Goal: Task Accomplishment & Management: Manage account settings

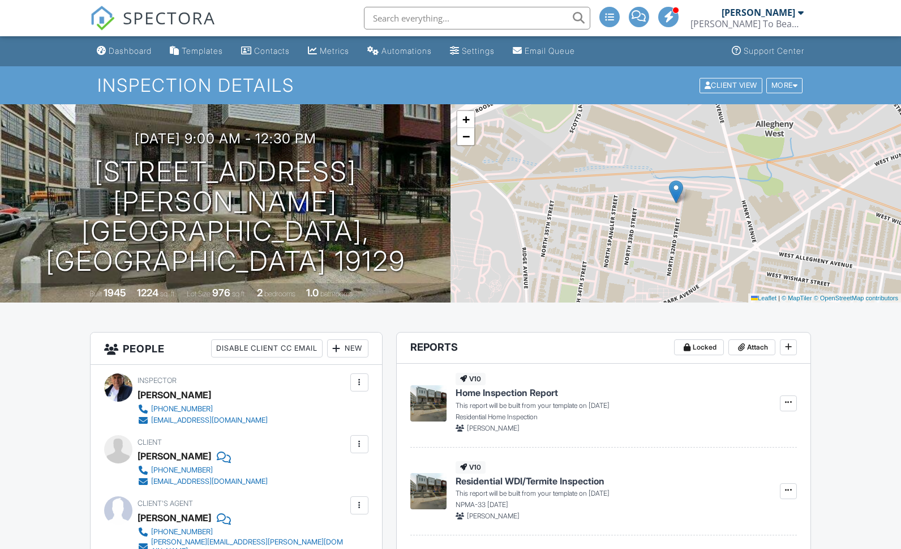
click at [789, 10] on div "[PERSON_NAME]" at bounding box center [759, 12] width 74 height 11
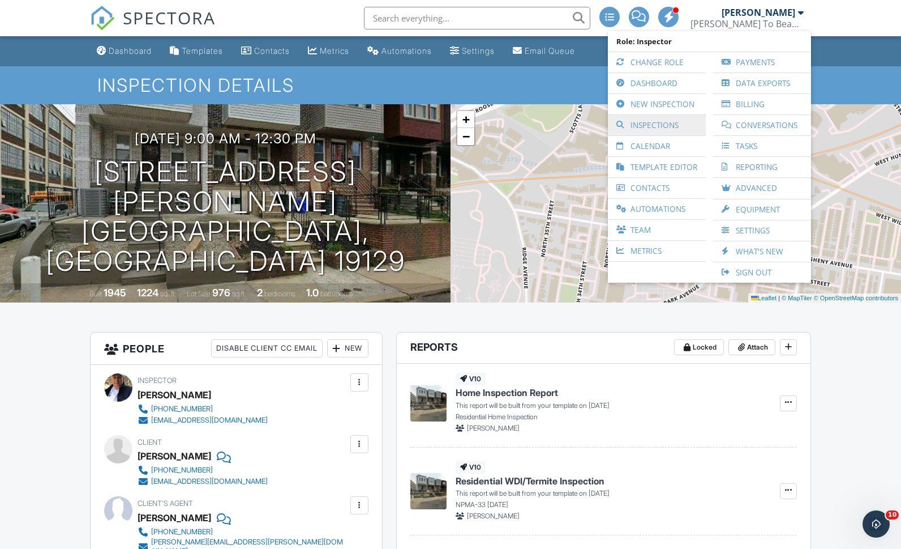
click at [642, 126] on link "Inspections" at bounding box center [657, 125] width 87 height 20
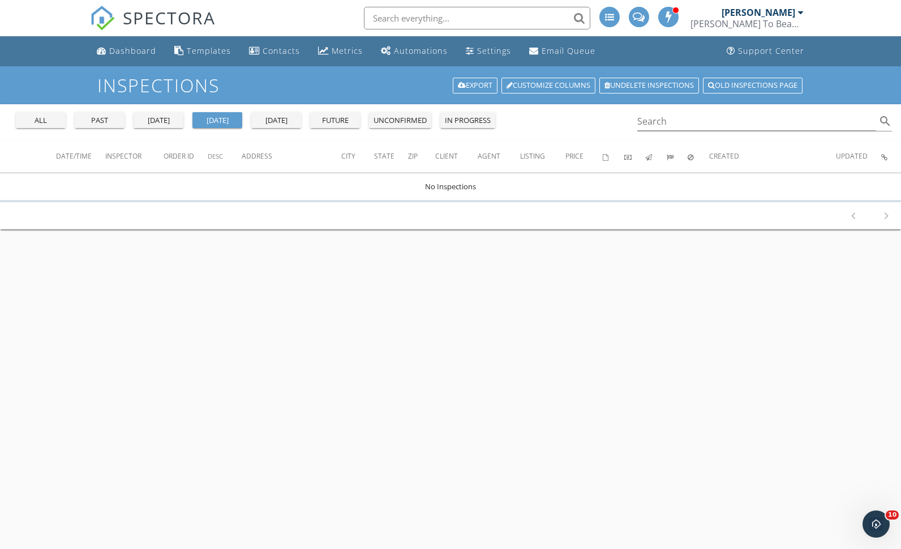
click at [41, 137] on div "all past yesterday today tomorrow future unconfirmed in progress Search search" at bounding box center [450, 122] width 901 height 36
click at [47, 116] on div "all" at bounding box center [40, 120] width 41 height 11
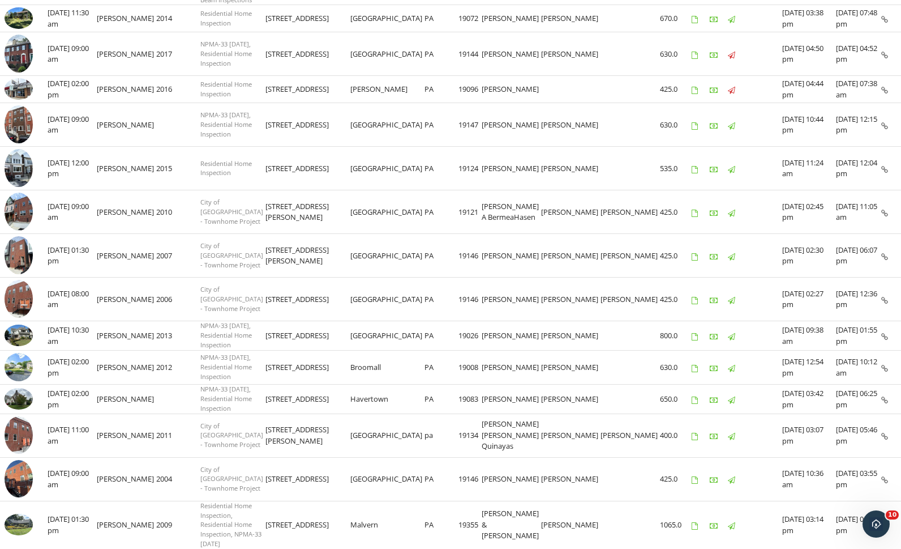
scroll to position [277, 0]
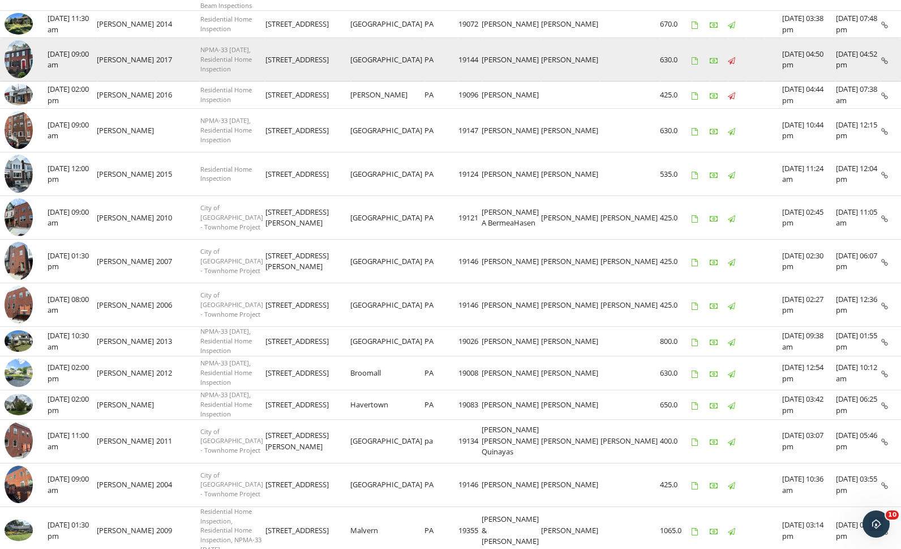
click at [15, 78] on img at bounding box center [19, 59] width 28 height 38
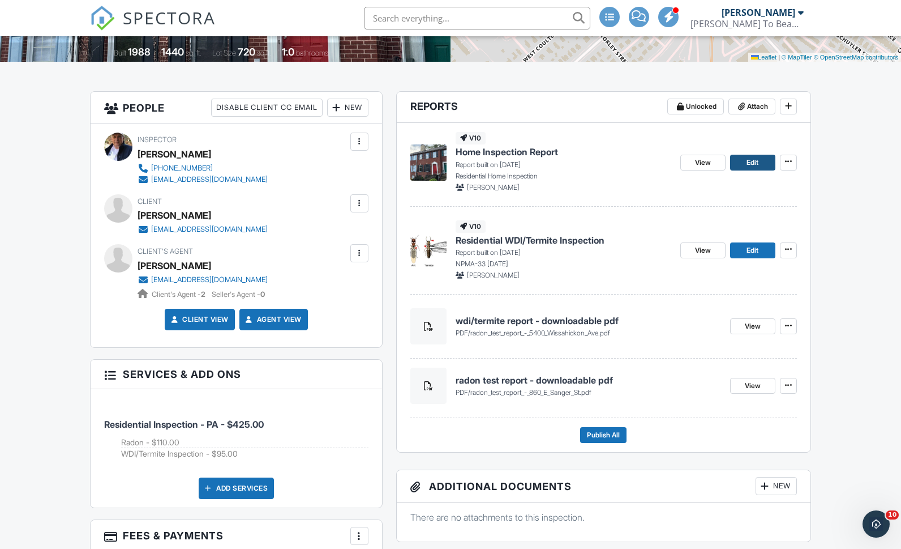
click at [755, 166] on span "Edit" at bounding box center [753, 162] width 12 height 11
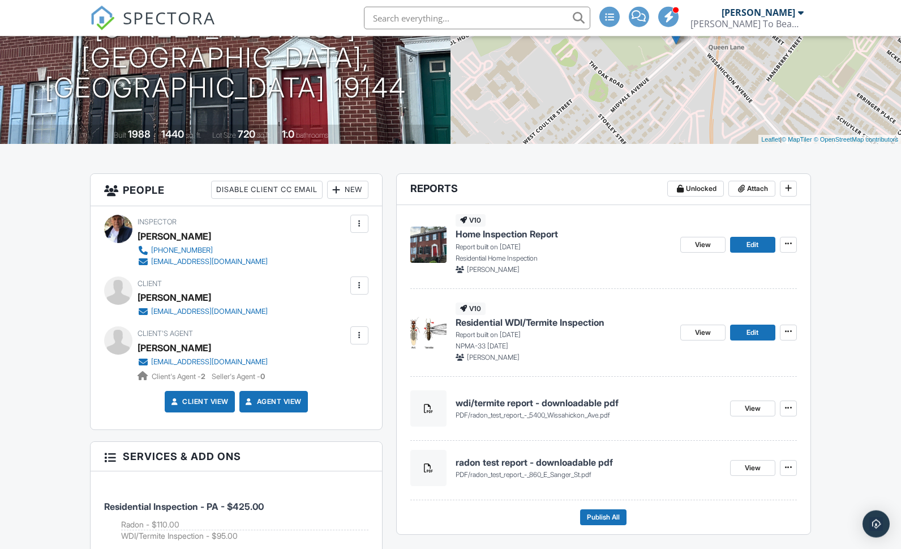
scroll to position [110, 0]
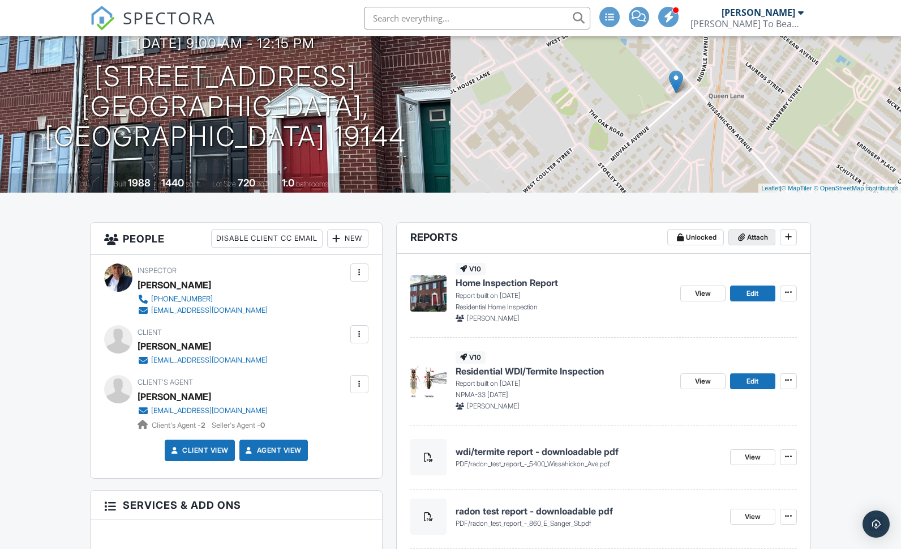
click at [755, 237] on span "Attach" at bounding box center [757, 237] width 21 height 11
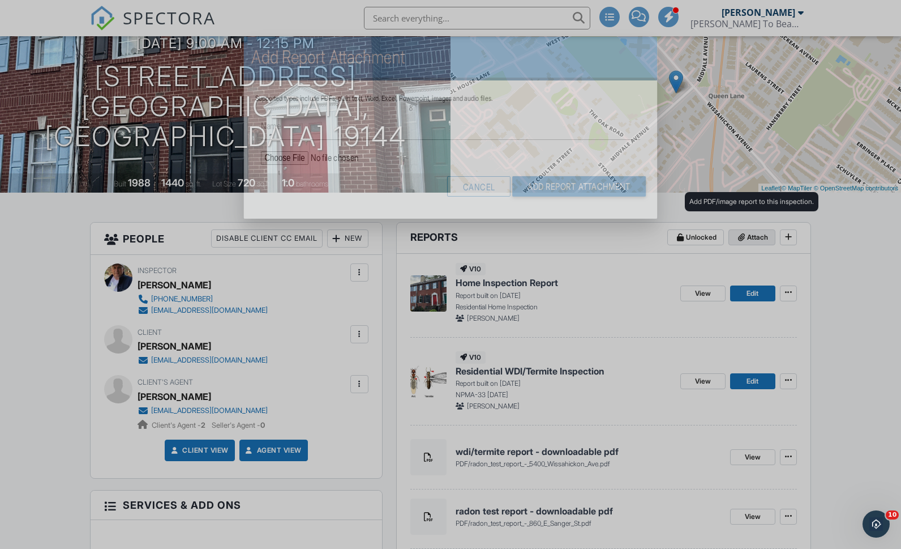
scroll to position [0, 0]
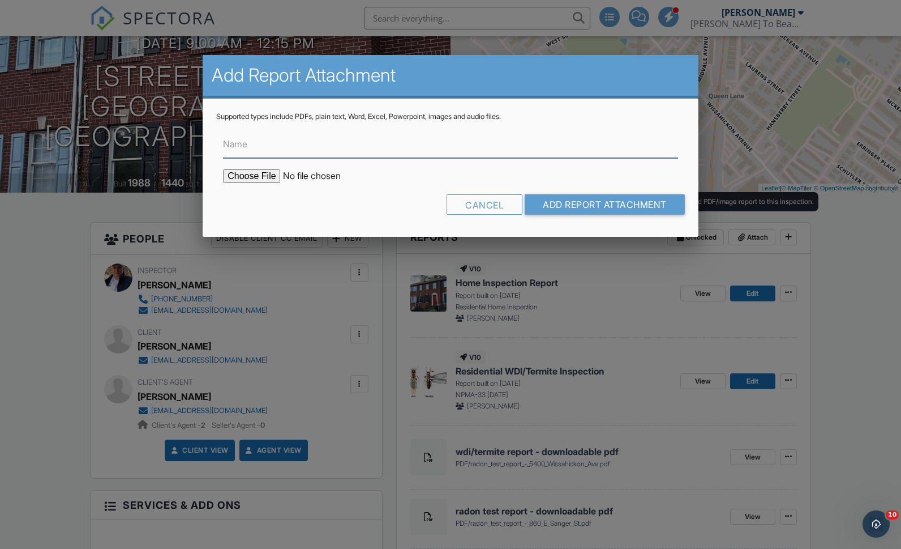
click at [438, 143] on input "Name" at bounding box center [450, 144] width 455 height 28
type input "Summary inspection report – downloadable PDF"
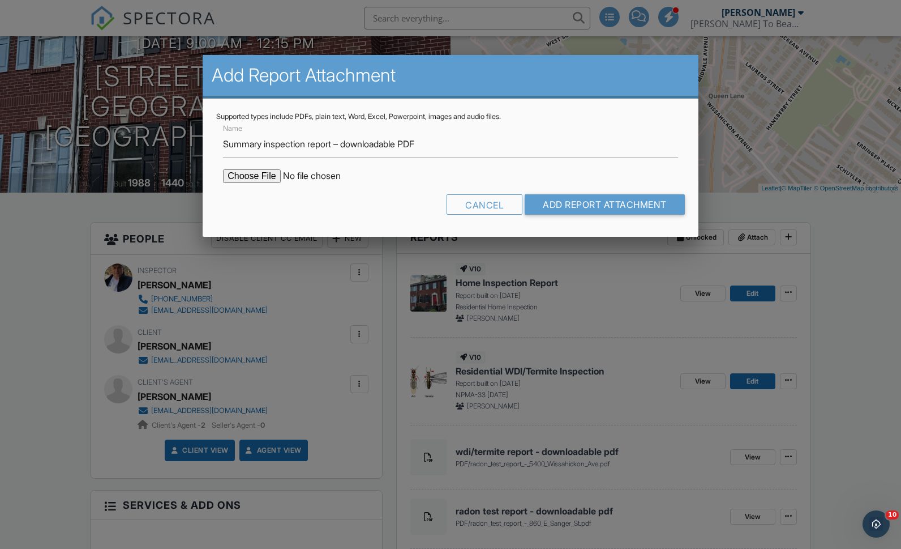
click at [247, 183] on input "file" at bounding box center [319, 176] width 193 height 14
type input "C:\fakepath\Summary inspection report – 5400_Wissahickon_Ave_7.pdf"
click at [642, 211] on input "Add Report Attachment" at bounding box center [605, 204] width 160 height 20
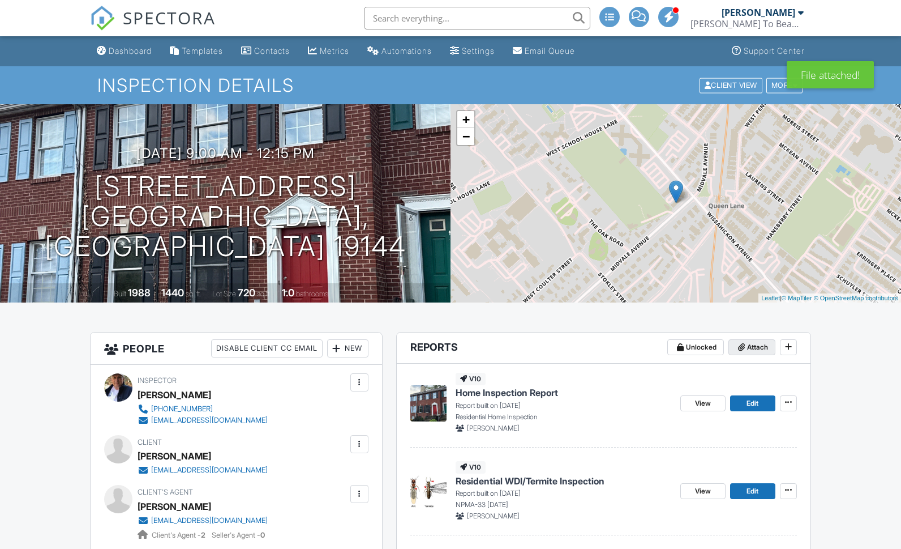
click at [759, 344] on span "Attach" at bounding box center [757, 346] width 21 height 11
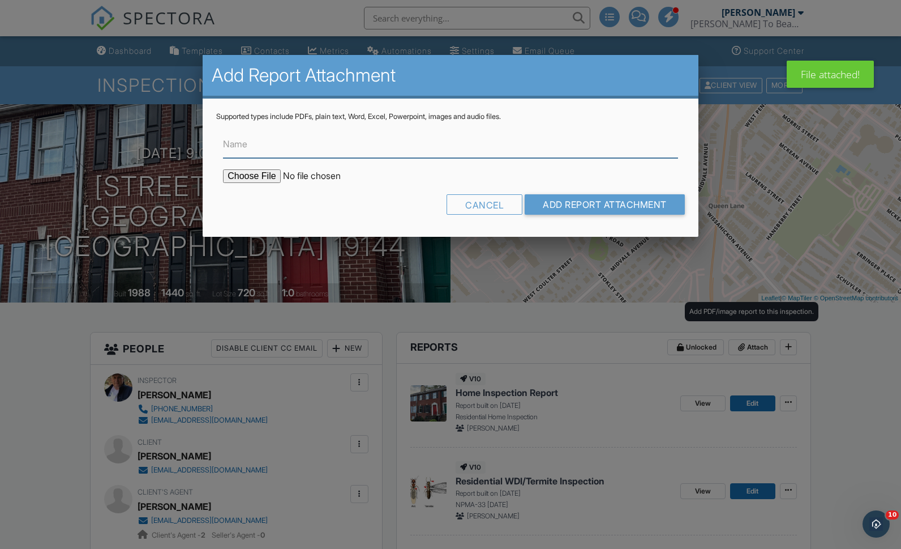
click at [420, 156] on input "Name" at bounding box center [450, 144] width 455 height 28
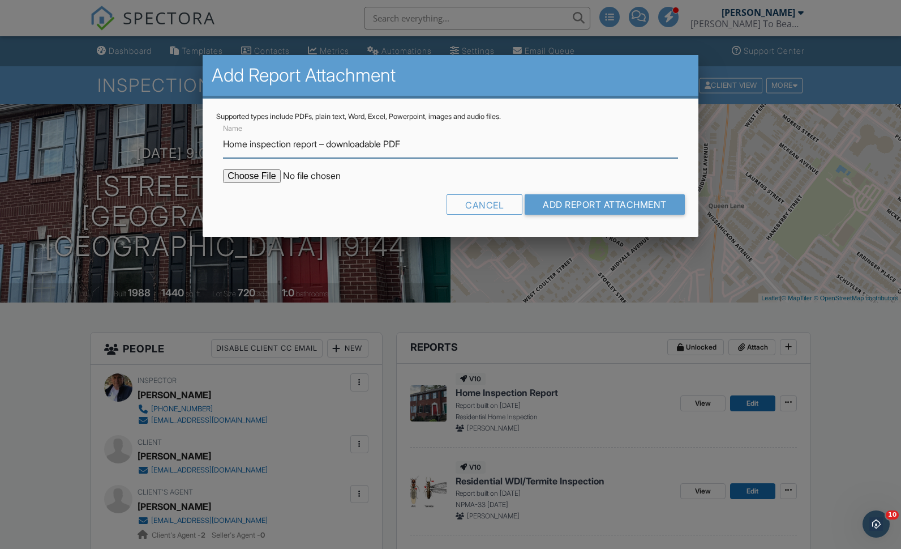
type input "Home inspection report – downloadable PDF"
click at [247, 177] on input "file" at bounding box center [319, 176] width 193 height 14
type input "C:\fakepath\Home inspection report – 5400_Wissahickon_Ave_7.pdf"
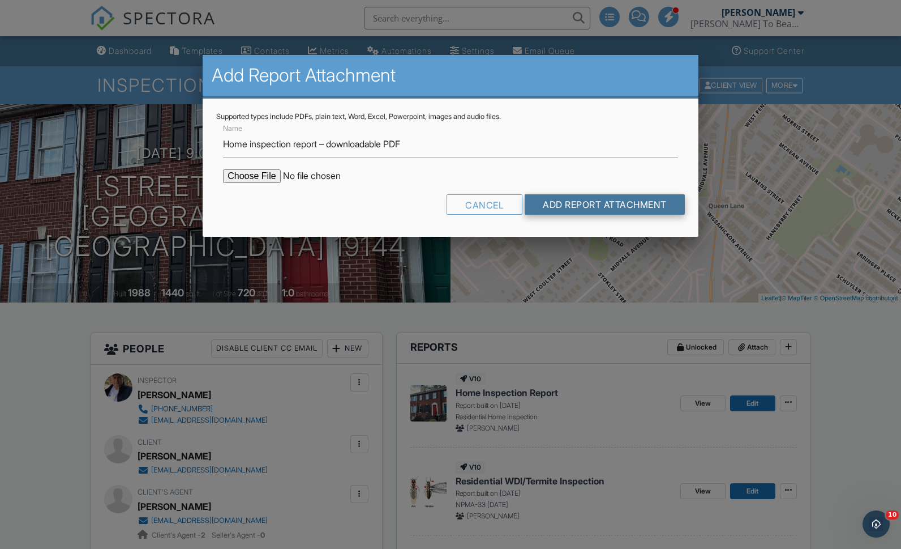
click at [627, 208] on input "Add Report Attachment" at bounding box center [605, 204] width 160 height 20
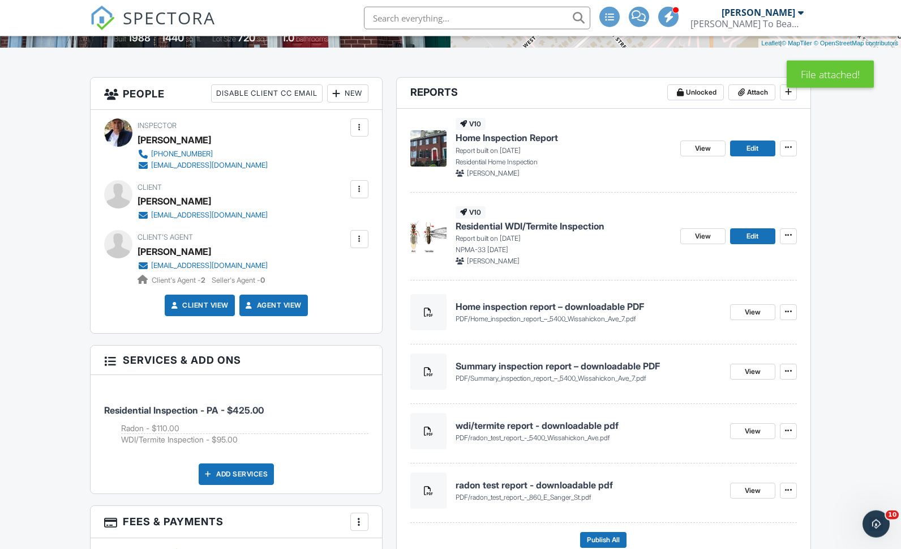
scroll to position [255, 0]
click at [615, 545] on span "Publish All" at bounding box center [603, 539] width 33 height 11
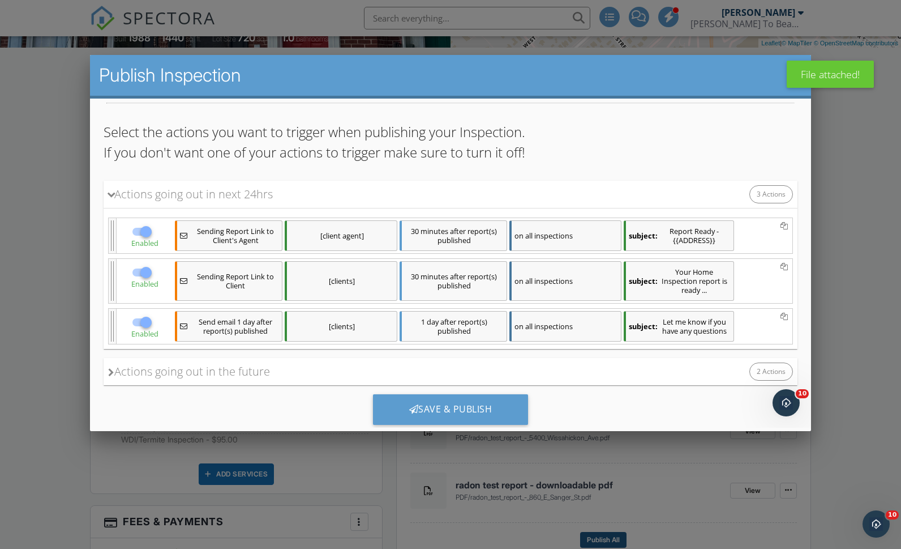
scroll to position [86, 0]
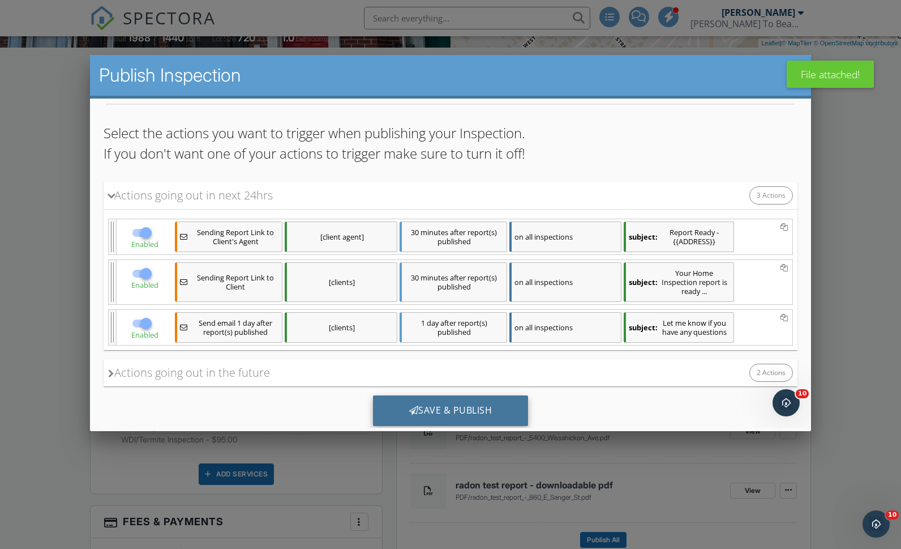
click at [494, 405] on div "Save & Publish" at bounding box center [451, 410] width 156 height 31
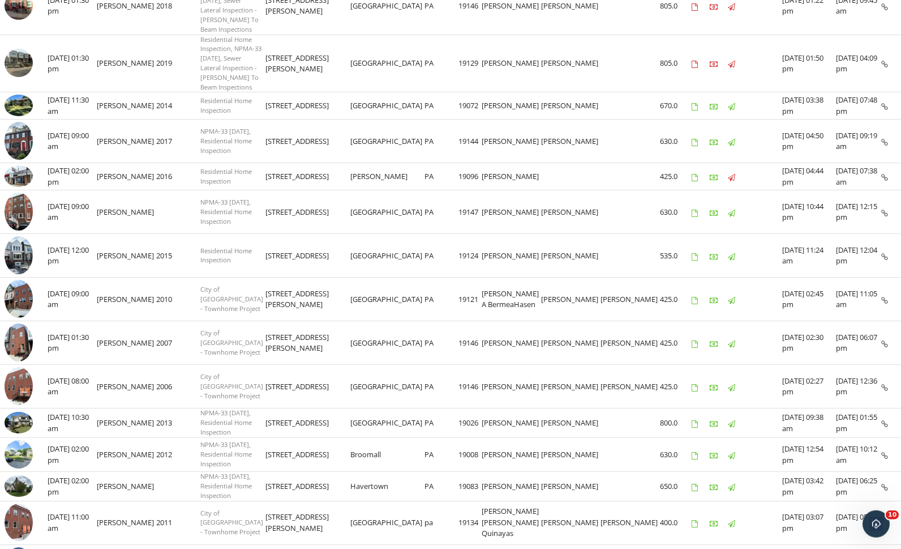
scroll to position [200, 0]
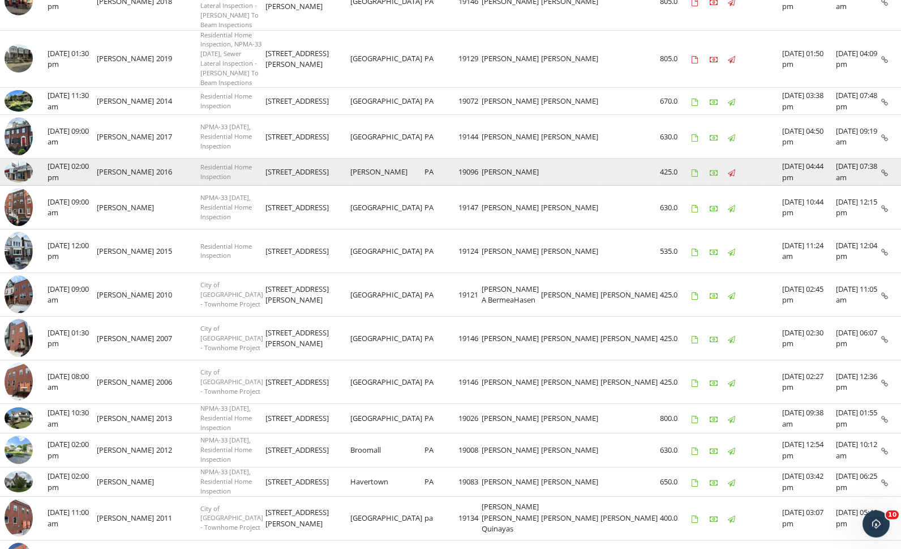
click at [10, 182] on img at bounding box center [19, 172] width 28 height 22
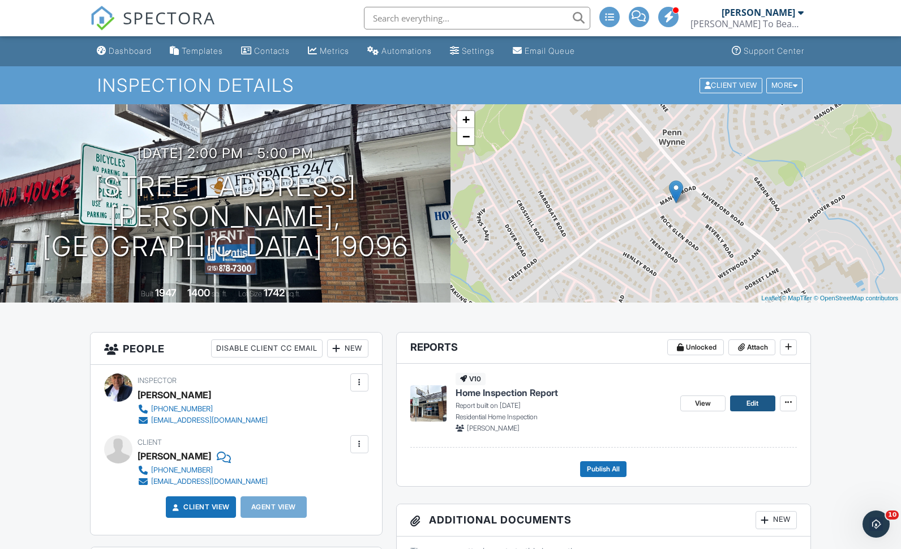
click at [754, 407] on span "Edit" at bounding box center [753, 403] width 12 height 11
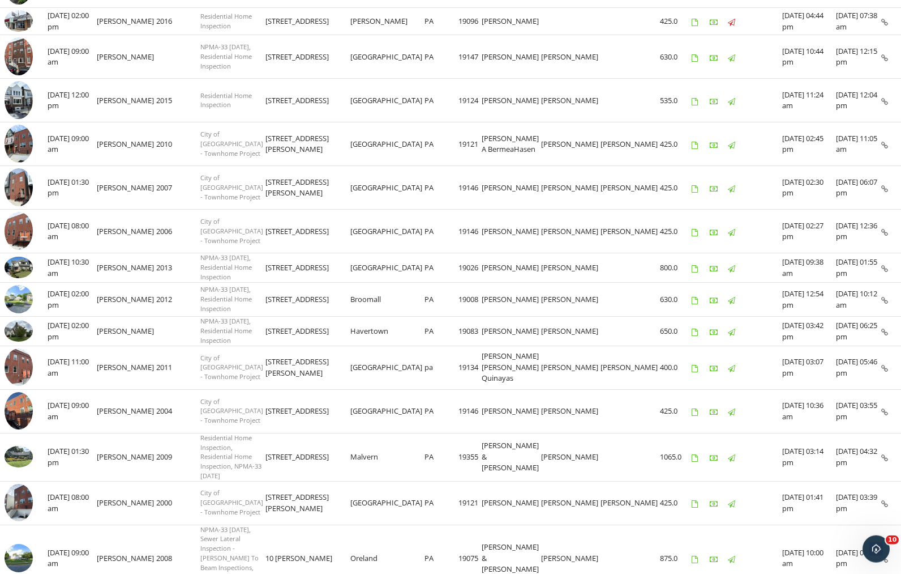
scroll to position [352, 0]
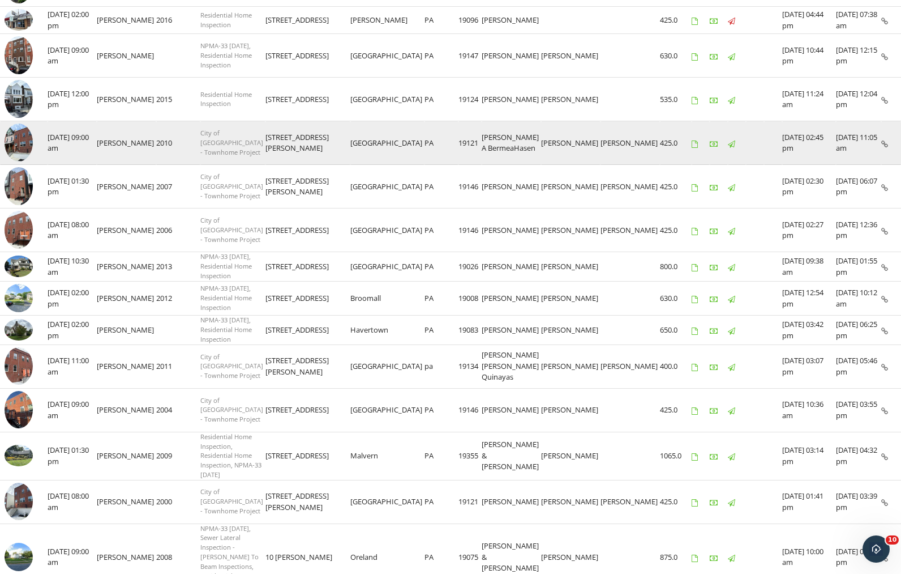
click at [17, 161] on img at bounding box center [19, 142] width 28 height 38
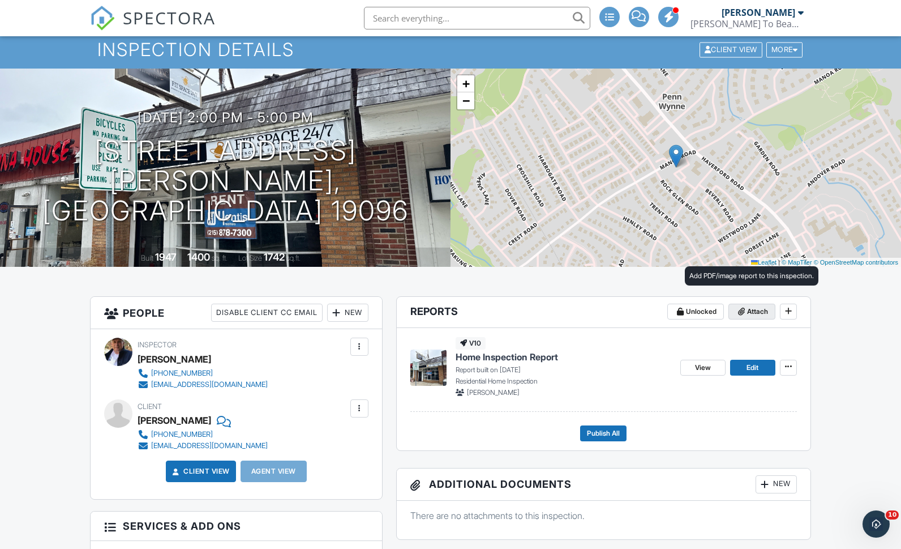
click at [753, 317] on button "Attach" at bounding box center [752, 312] width 47 height 16
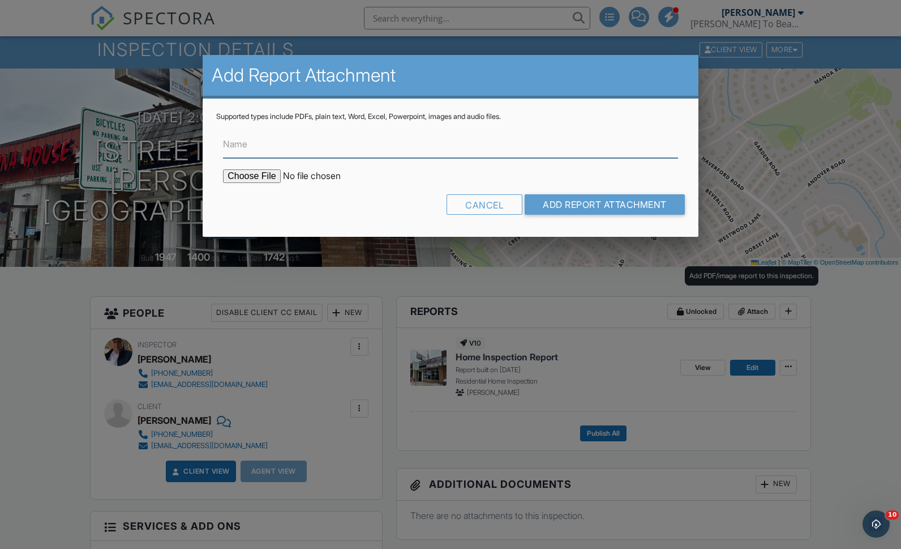
click at [356, 138] on input "Name" at bounding box center [450, 144] width 455 height 28
type input "Summary inspection report – downloadable PDF"
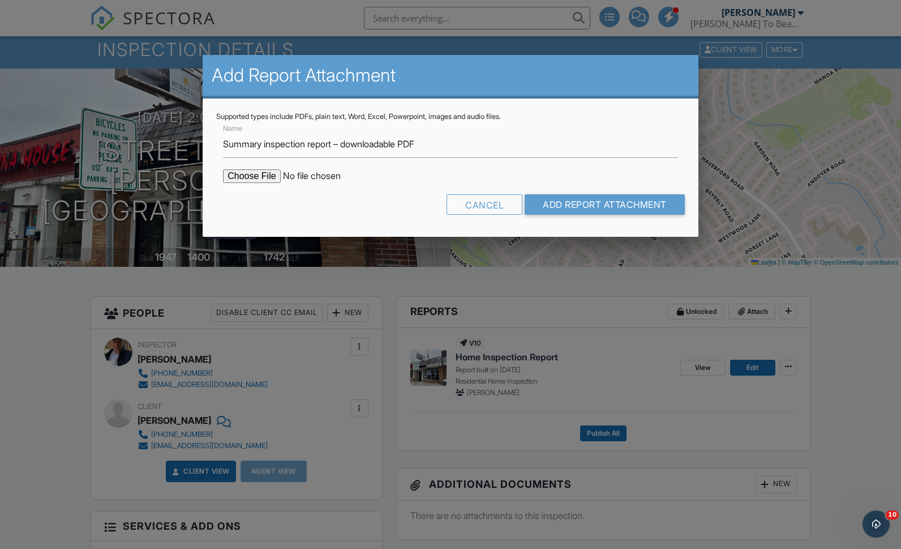
click at [246, 178] on input "file" at bounding box center [319, 176] width 193 height 14
type input "C:\fakepath\Summary inspection report – 1418_Manoa_Rd.pdf"
click at [634, 214] on input "Add Report Attachment" at bounding box center [605, 204] width 160 height 20
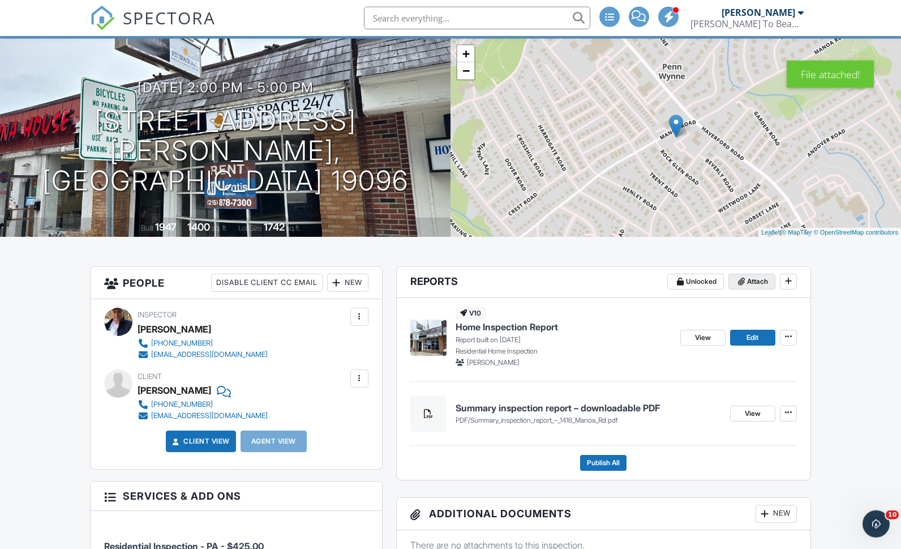
click at [743, 283] on icon at bounding box center [741, 281] width 7 height 8
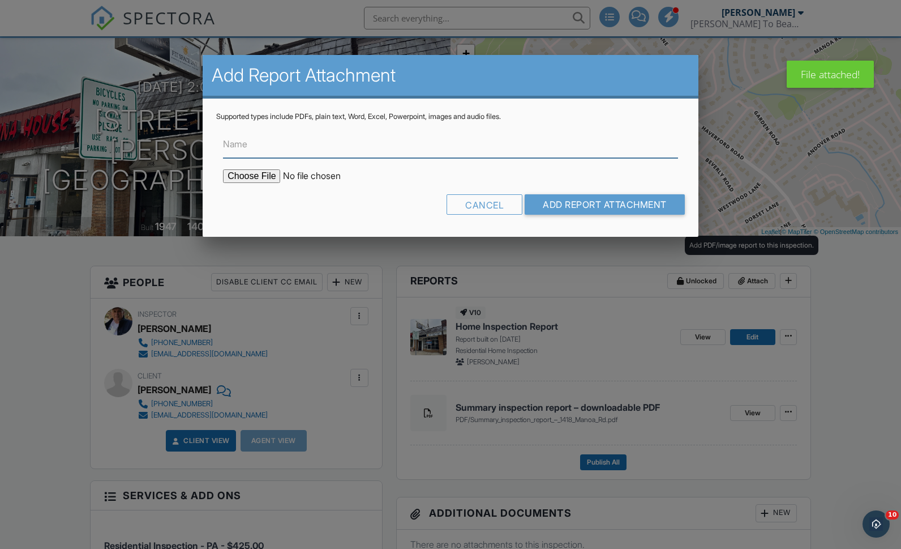
click at [438, 154] on input "Name" at bounding box center [450, 144] width 455 height 28
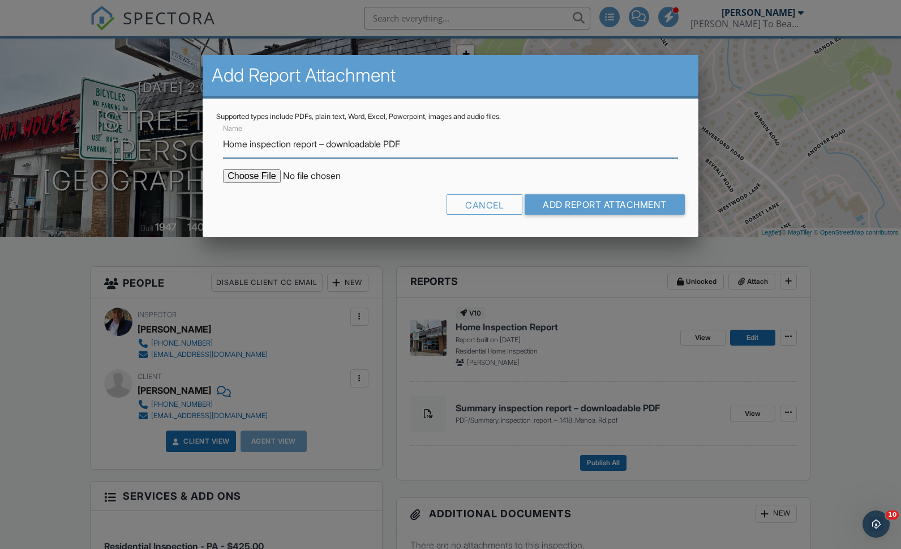
type input "Home inspection report – downloadable PDF"
click at [249, 182] on input "file" at bounding box center [319, 176] width 193 height 14
type input "C:\fakepath\Home inspection report – 1418_Manoa_Rd.pdf"
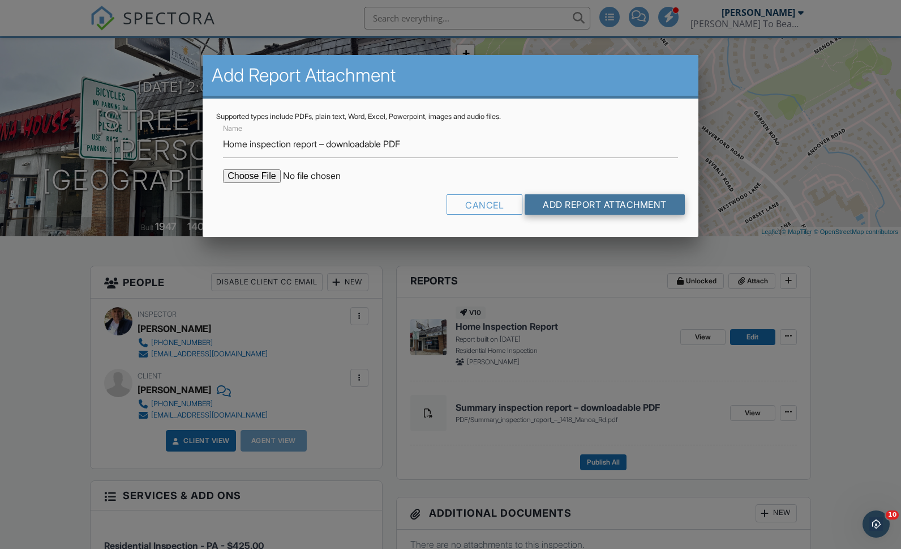
click at [643, 211] on input "Add Report Attachment" at bounding box center [605, 204] width 160 height 20
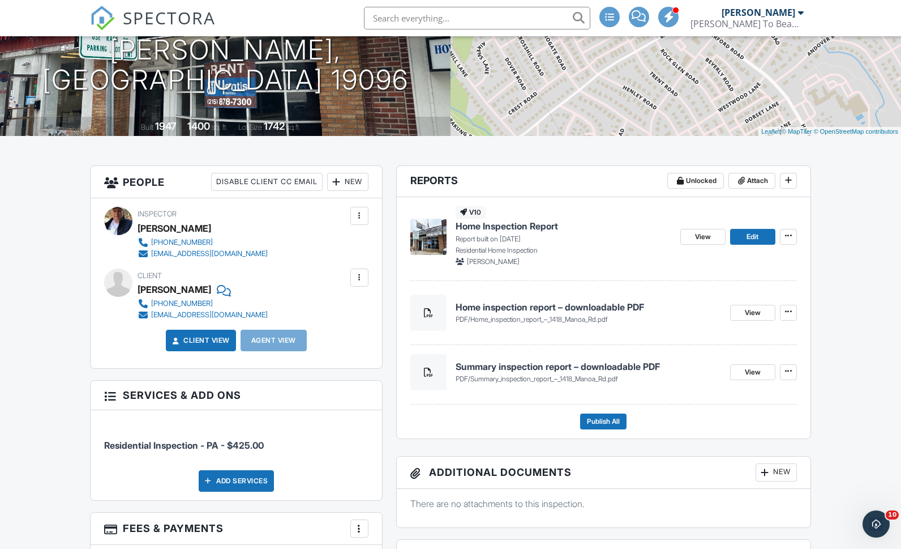
scroll to position [166, 0]
click at [606, 425] on span "Publish All" at bounding box center [603, 421] width 33 height 11
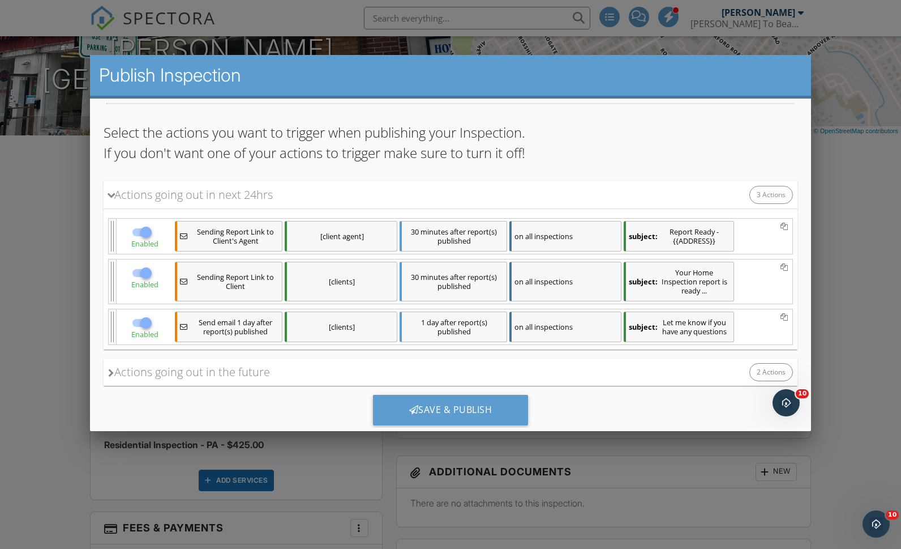
scroll to position [63, 0]
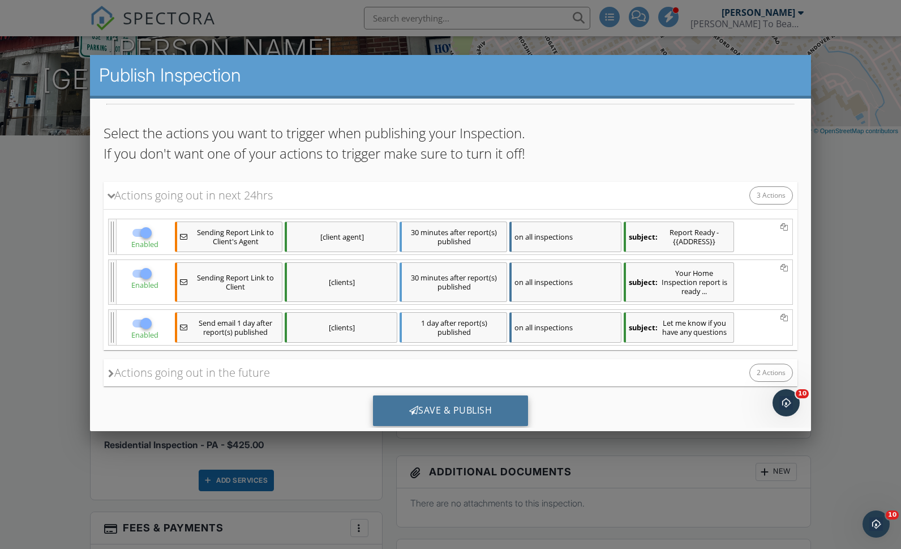
click at [485, 411] on div "Save & Publish" at bounding box center [451, 410] width 156 height 31
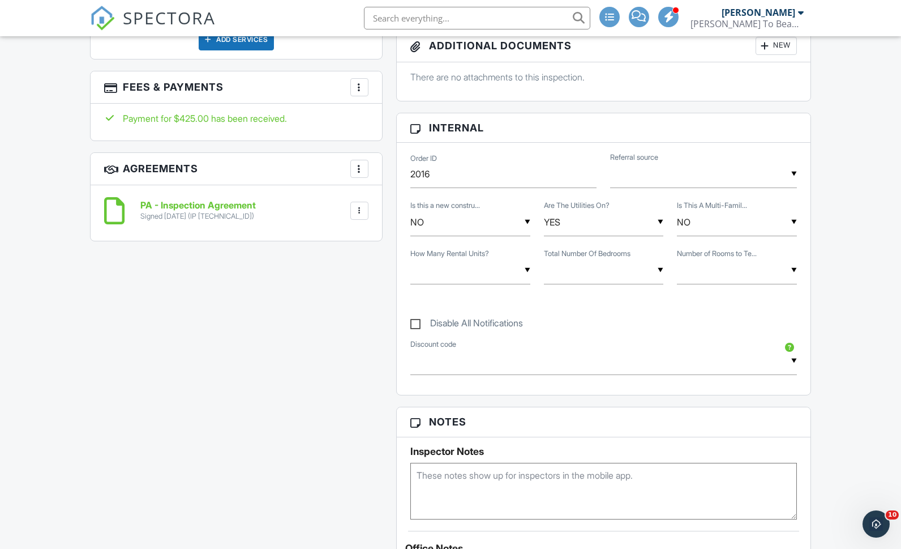
scroll to position [614, 0]
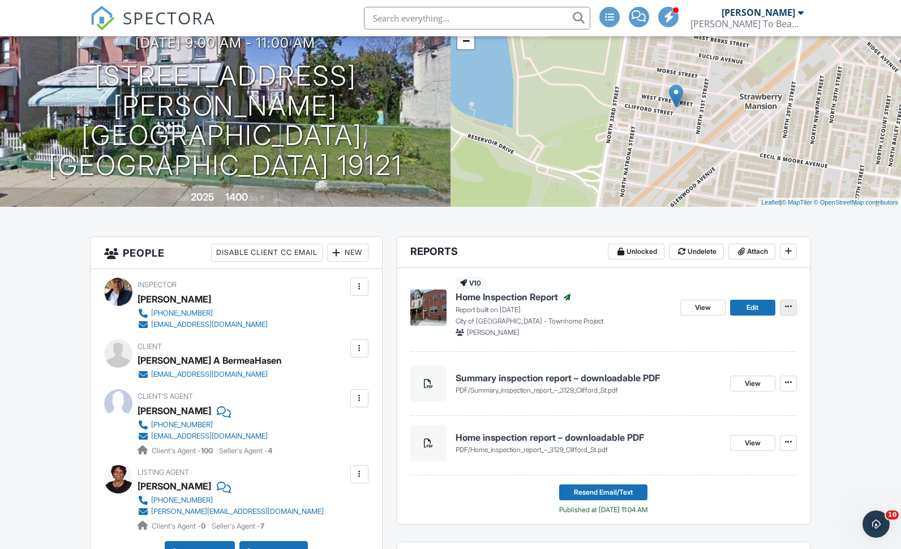
click at [792, 309] on icon at bounding box center [788, 306] width 7 height 8
click at [765, 365] on span "Reinspection Report" at bounding box center [733, 367] width 73 height 12
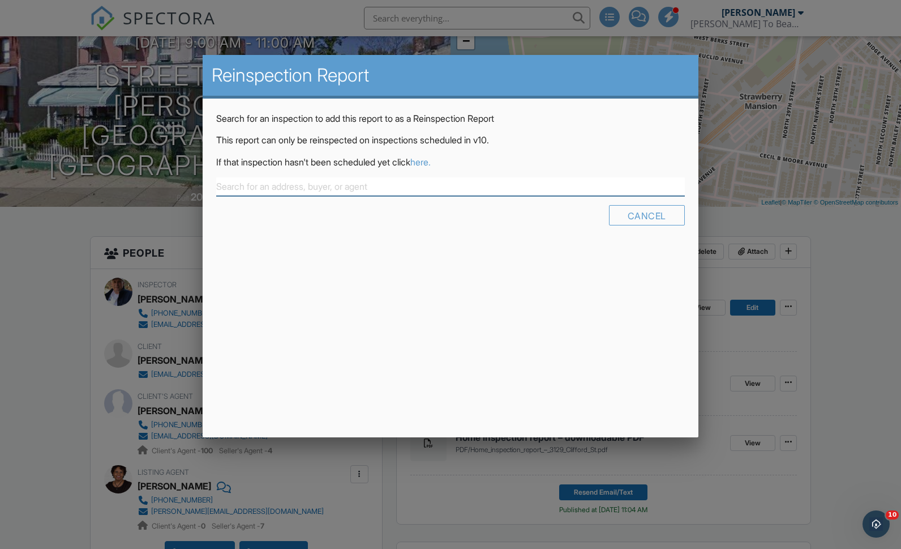
click at [443, 187] on input "text" at bounding box center [450, 186] width 469 height 19
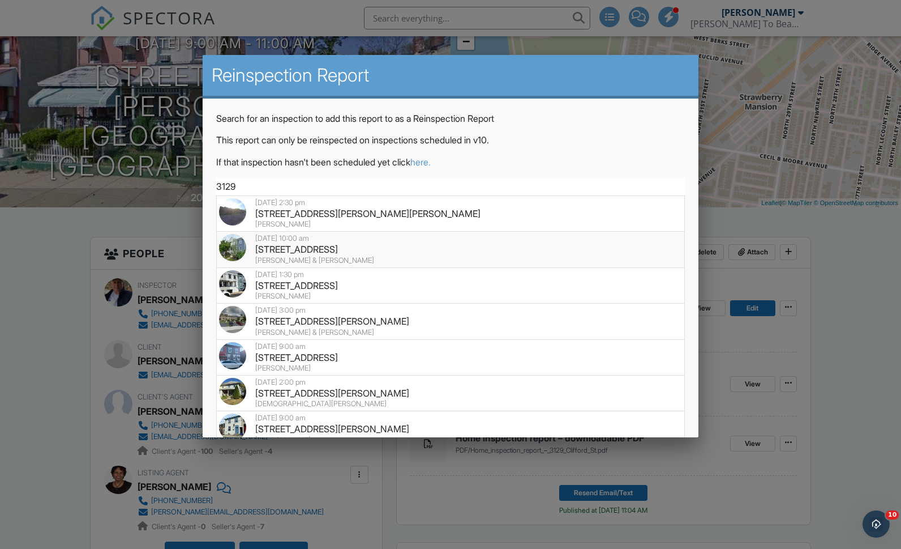
click at [383, 255] on div "564 Saude Ave, ESSINGTON, PA 19029" at bounding box center [450, 249] width 463 height 12
type input "564 Saude Ave, ESSINGTON, PA 19029"
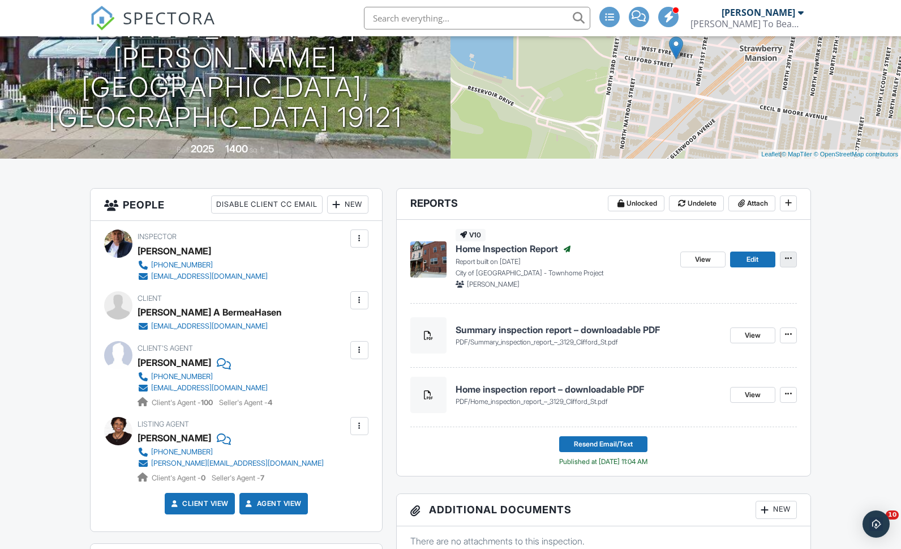
click at [788, 264] on span at bounding box center [788, 258] width 11 height 11
click at [756, 322] on span "Reinspection Report" at bounding box center [733, 319] width 73 height 12
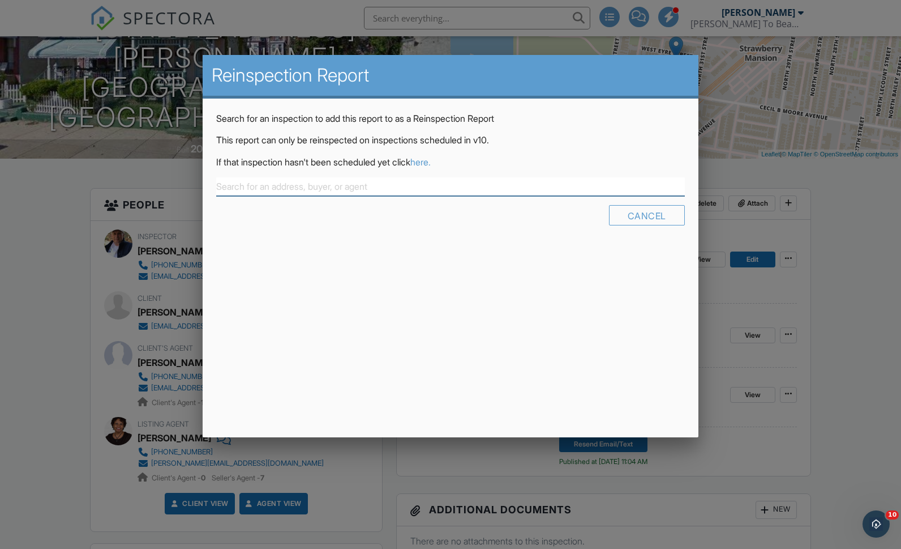
click at [423, 181] on input "text" at bounding box center [450, 186] width 469 height 19
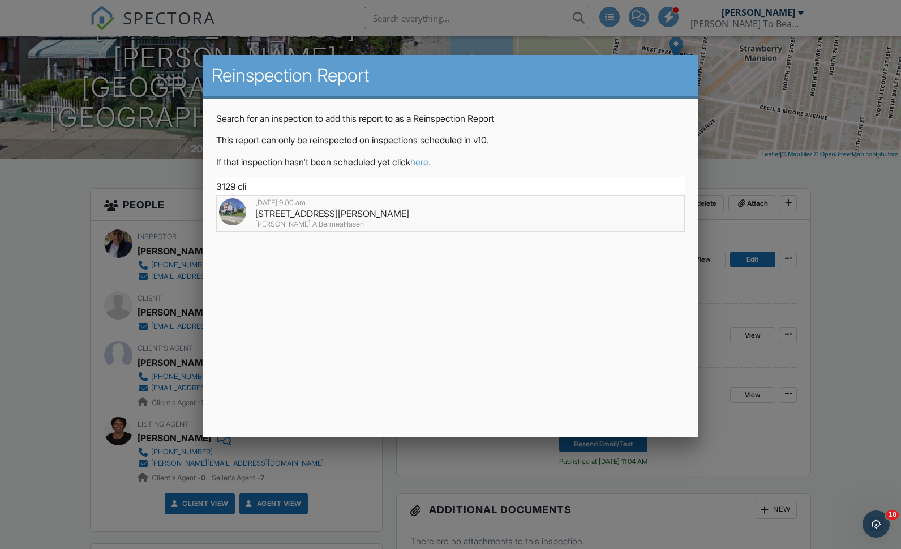
click at [356, 213] on div "[STREET_ADDRESS][PERSON_NAME]" at bounding box center [450, 213] width 463 height 12
type input "[STREET_ADDRESS][PERSON_NAME]"
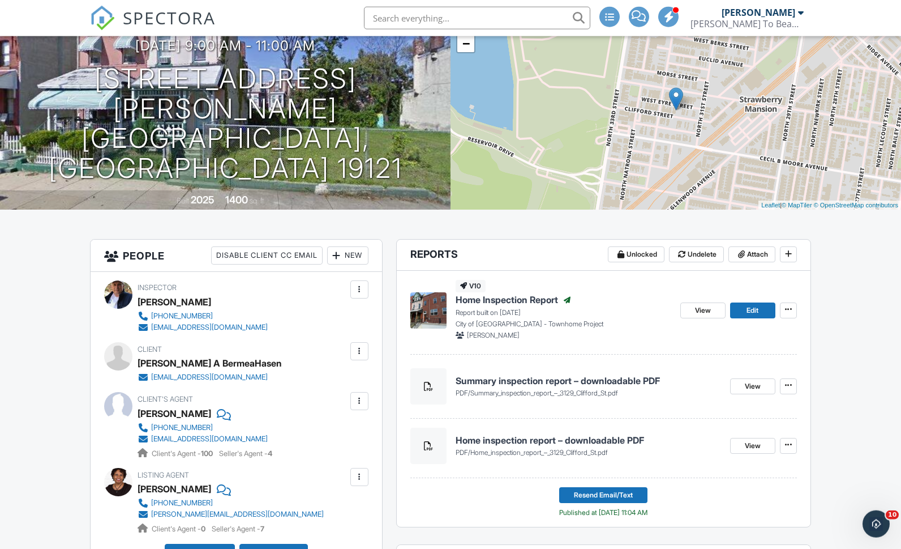
scroll to position [94, 0]
